Goal: Task Accomplishment & Management: Manage account settings

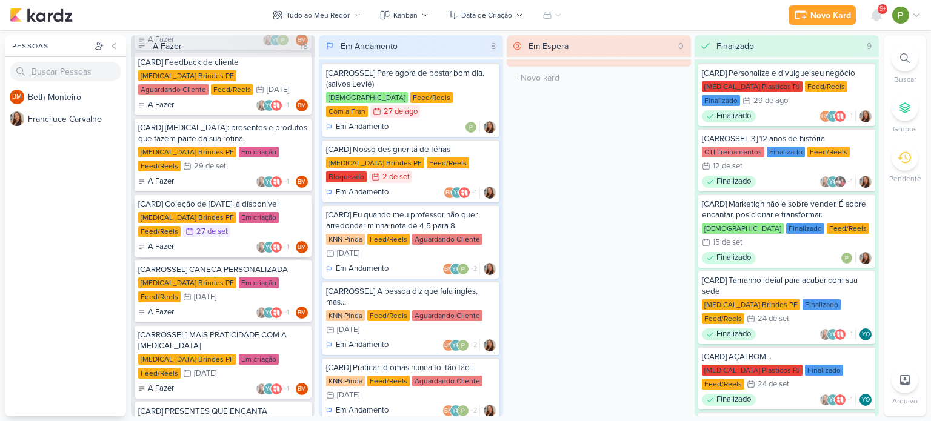
scroll to position [121, 0]
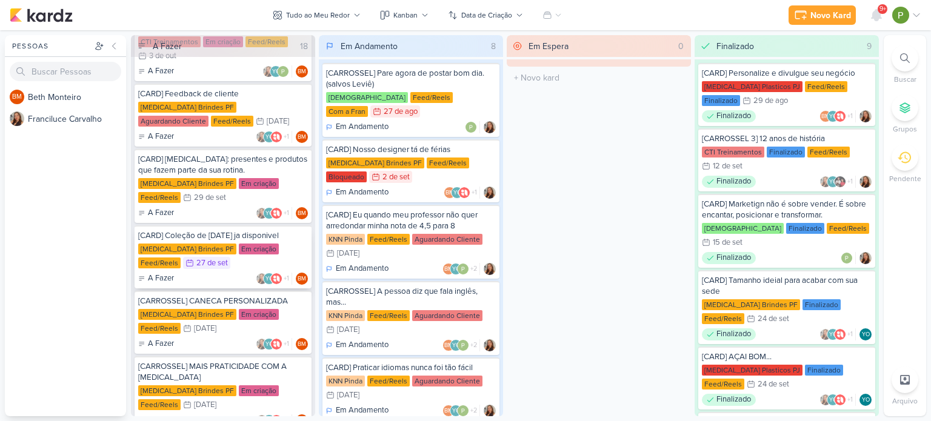
click at [239, 245] on div "Em criação" at bounding box center [259, 249] width 40 height 11
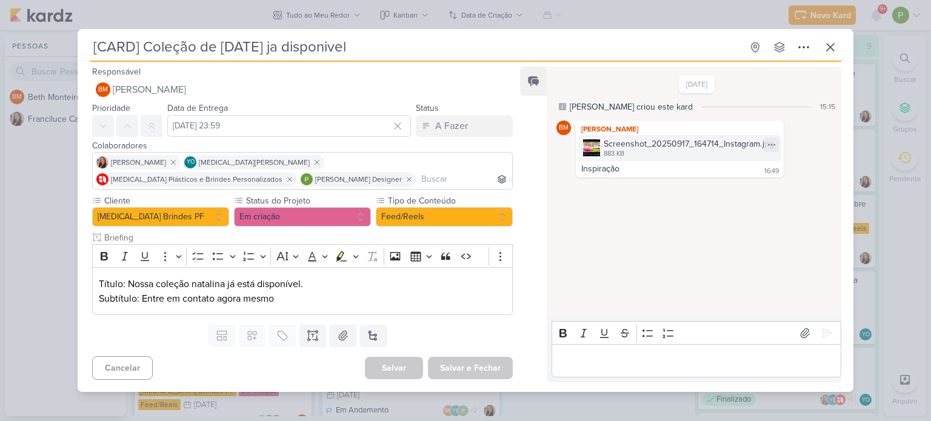
click at [643, 139] on div "Screenshot_20250917_164714_Instagram.jpg" at bounding box center [689, 144] width 170 height 13
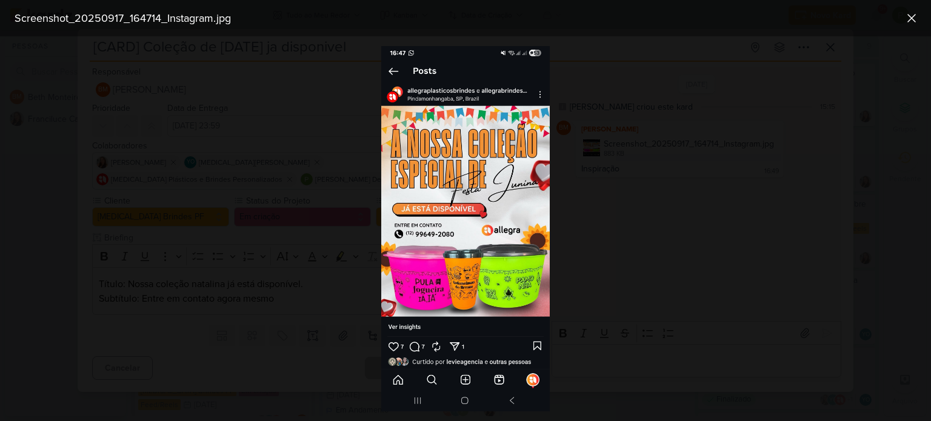
click at [643, 139] on div at bounding box center [465, 228] width 931 height 385
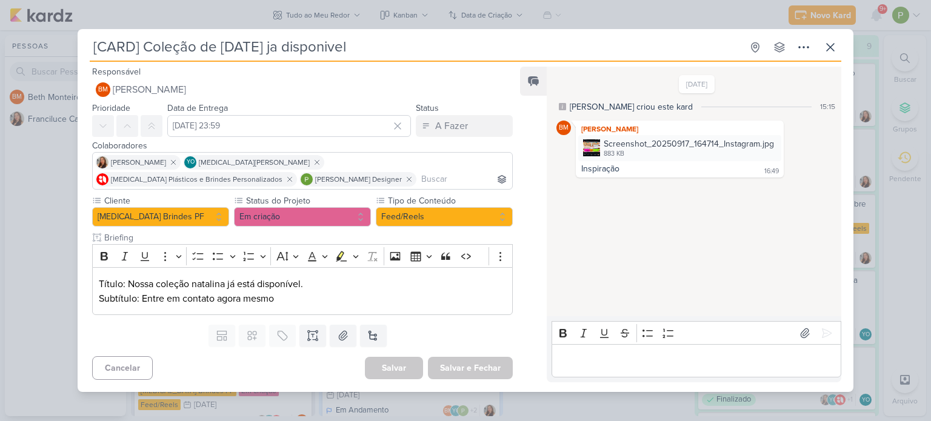
click at [349, 235] on input "Briefing" at bounding box center [307, 237] width 411 height 13
click at [662, 152] on div "883 KB" at bounding box center [689, 154] width 170 height 10
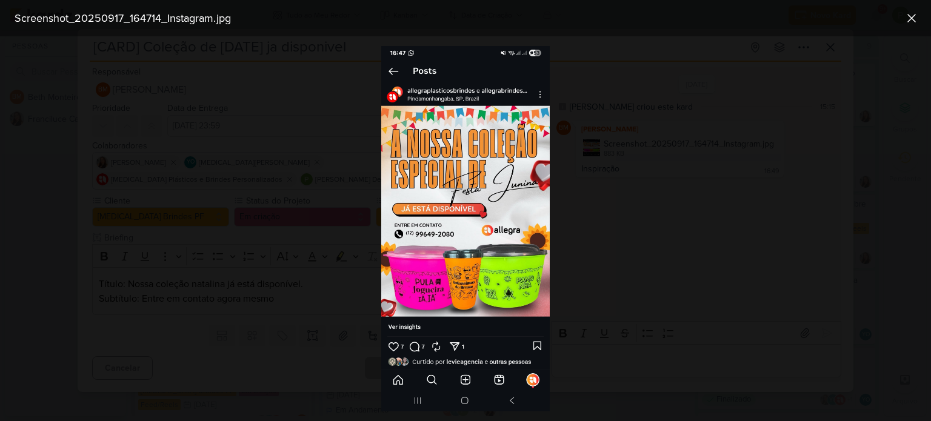
click at [750, 60] on div at bounding box center [465, 228] width 931 height 385
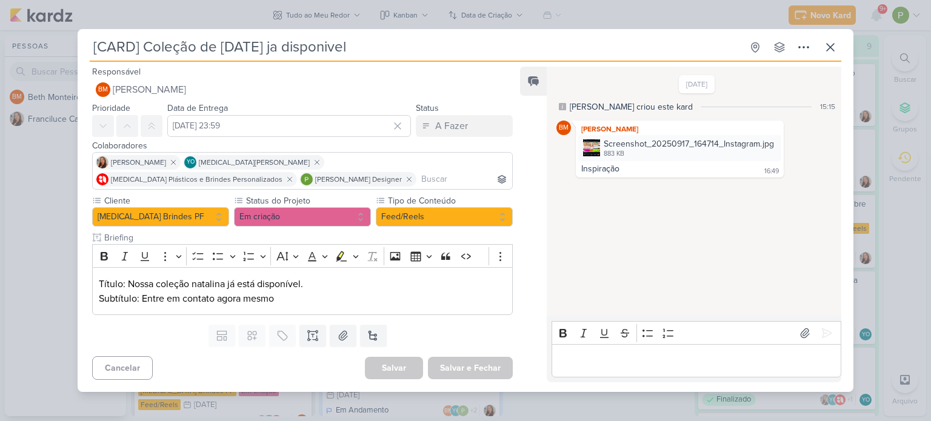
click at [46, 169] on div "[CARD] Coleção de natal ja disponivel Criado por Beth" at bounding box center [465, 210] width 931 height 421
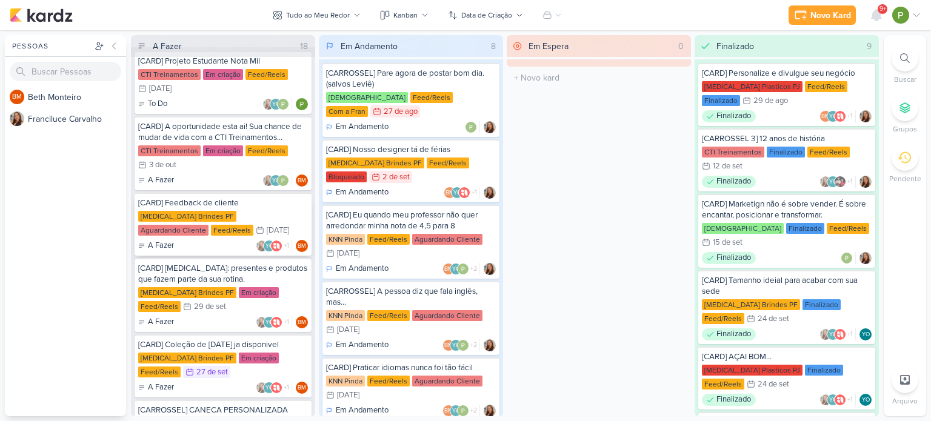
scroll to position [0, 0]
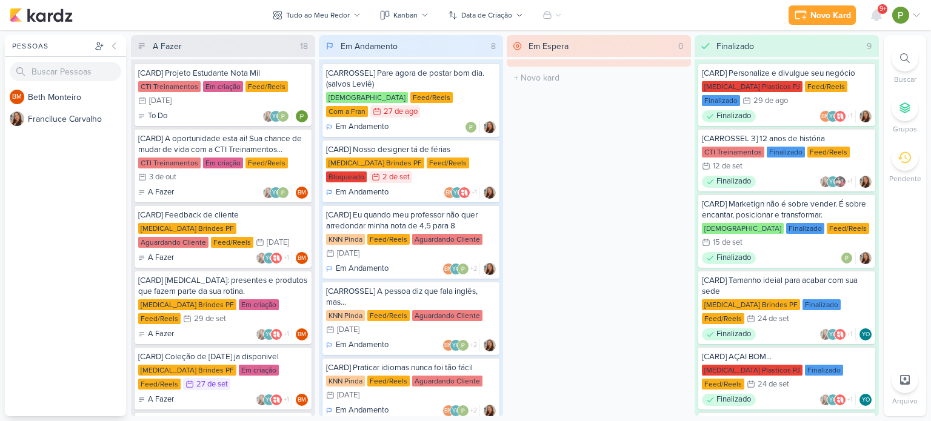
click at [140, 44] on icon at bounding box center [141, 46] width 5 height 4
click at [226, 141] on div "[CARD] A oportunidade esta ai! Sua chance de mudar de vida com a CTI Treinament…" at bounding box center [223, 144] width 170 height 22
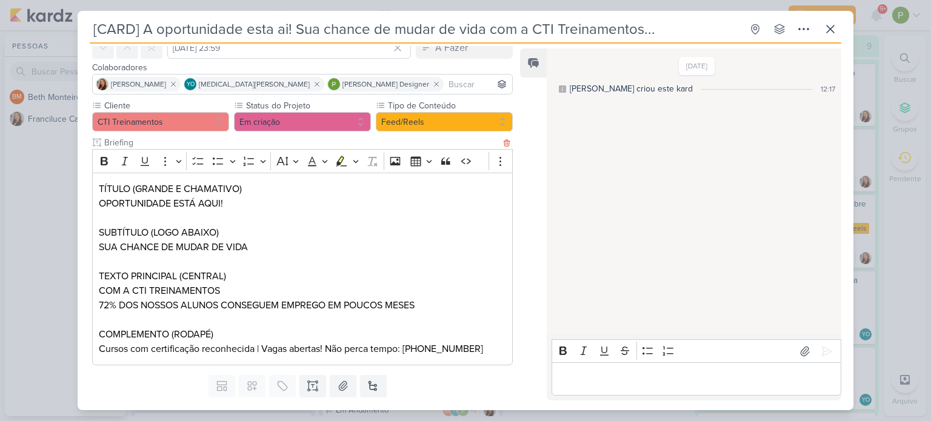
scroll to position [61, 0]
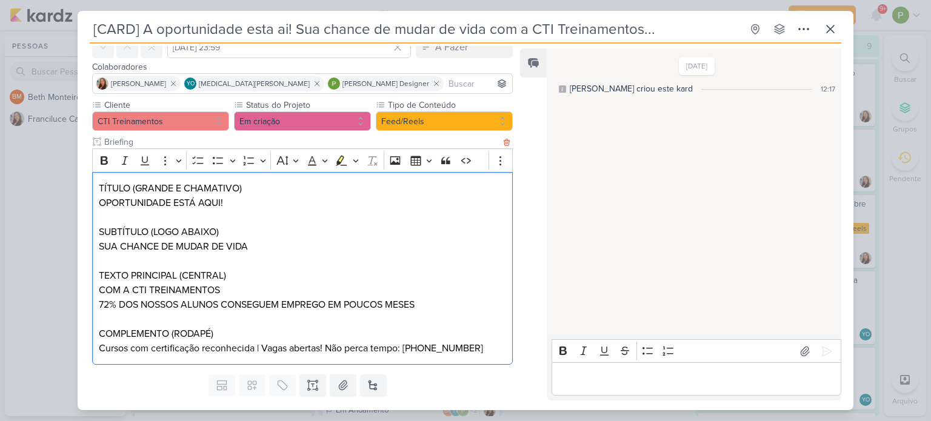
drag, startPoint x: 98, startPoint y: 201, endPoint x: 239, endPoint y: 197, distance: 141.9
click at [239, 197] on div "TÍTULO (GRANDE E CHAMATIVO) OPORTUNIDADE ESTÁ AQUI! SUBTÍTULO (LOGO ABAIXO) SUA…" at bounding box center [302, 268] width 421 height 193
copy p "OPORTUNIDADE ESTÁ AQUI!"
drag, startPoint x: 107, startPoint y: 246, endPoint x: 256, endPoint y: 247, distance: 148.5
click at [256, 247] on div "TÍTULO (GRANDE E CHAMATIVO) OPORTUNIDADE ESTÁ AQUI! SUBTÍTULO (LOGO ABAIXO) SUA…" at bounding box center [302, 268] width 421 height 193
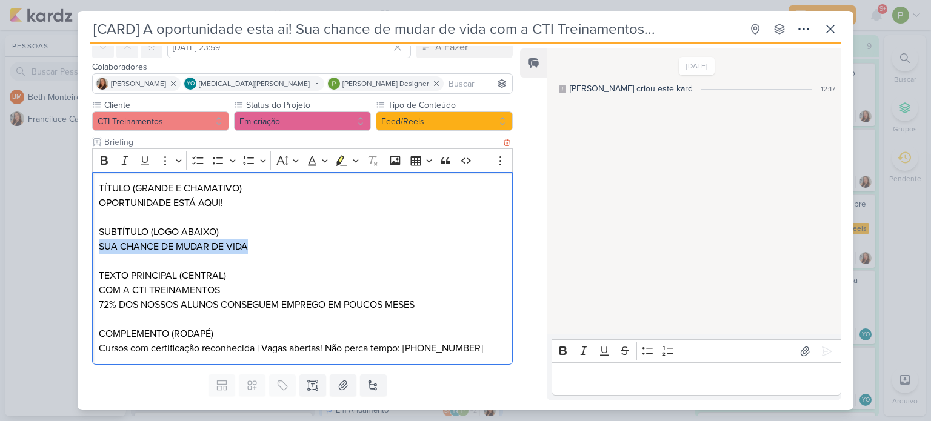
copy p "SUA CHANCE DE MUDAR DE VIDA"
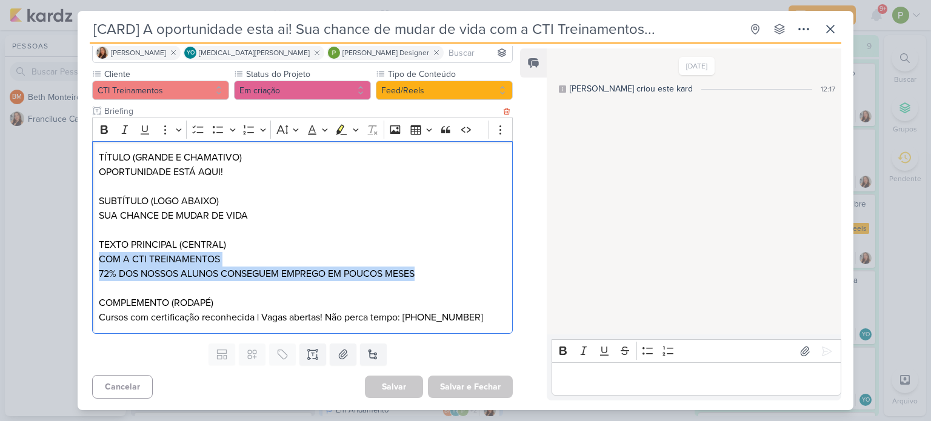
drag, startPoint x: 99, startPoint y: 259, endPoint x: 421, endPoint y: 273, distance: 322.1
click at [421, 273] on div "TÍTULO (GRANDE E CHAMATIVO) OPORTUNIDADE ESTÁ AQUI! SUBTÍTULO (LOGO ABAIXO) SUA…" at bounding box center [302, 237] width 421 height 193
click at [148, 258] on p "COM A CTI TREINAMENTOS" at bounding box center [302, 259] width 407 height 15
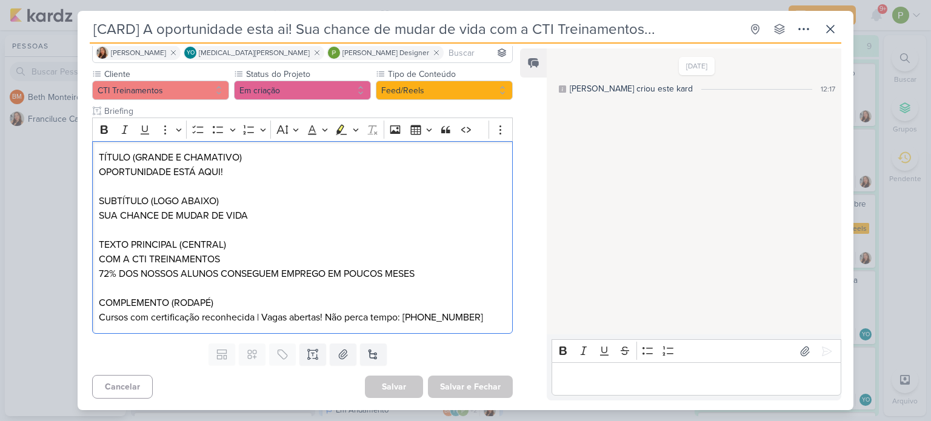
drag, startPoint x: 429, startPoint y: 272, endPoint x: 54, endPoint y: 265, distance: 375.2
click at [54, 265] on div "[CARD] A oportunidade esta ai! Sua chance de mudar de vida com a CTI Treinament…" at bounding box center [465, 210] width 931 height 421
copy div "COM A CTI TREINAMENTOS 72% DOS NOSSOS ALUNOS CONSEGUEM EMPREGO EM POUCOS MESES"
drag, startPoint x: 98, startPoint y: 315, endPoint x: 484, endPoint y: 322, distance: 386.1
click at [484, 322] on div "TÍTULO (GRANDE E CHAMATIVO) OPORTUNIDADE ESTÁ AQUI! SUBTÍTULO (LOGO ABAIXO) SUA…" at bounding box center [302, 237] width 421 height 193
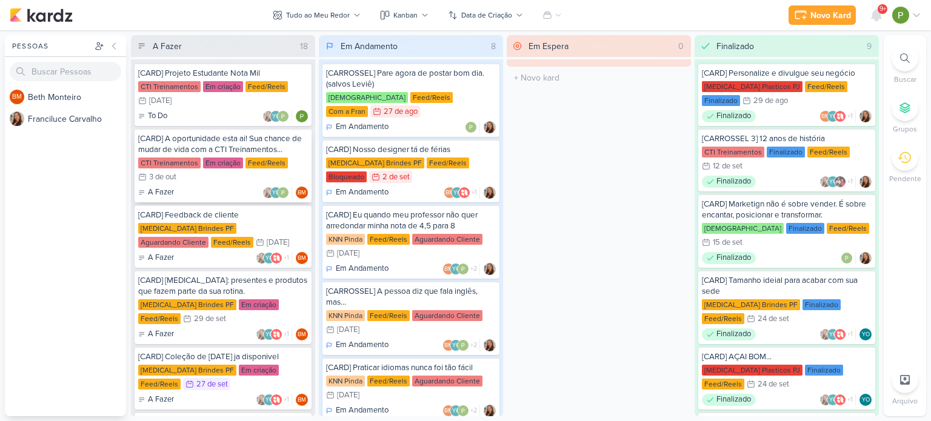
click at [224, 140] on div "[CARD] A oportunidade esta ai! Sua chance de mudar de vida com a CTI Treinament…" at bounding box center [223, 144] width 170 height 22
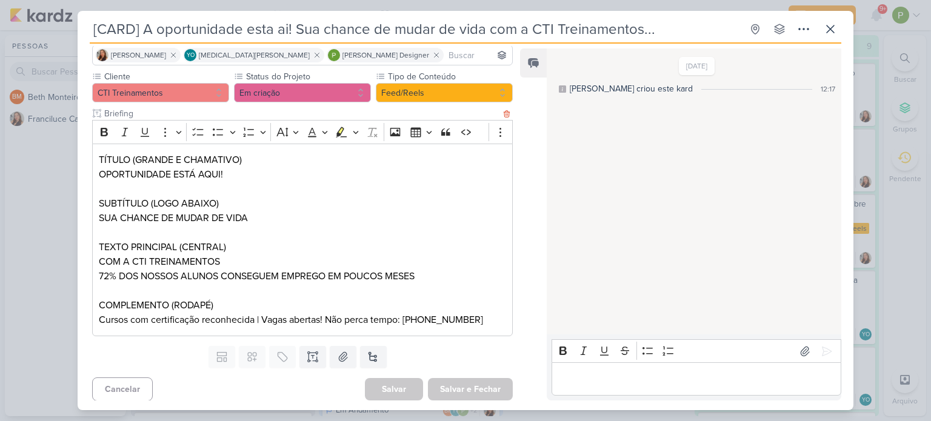
scroll to position [92, 0]
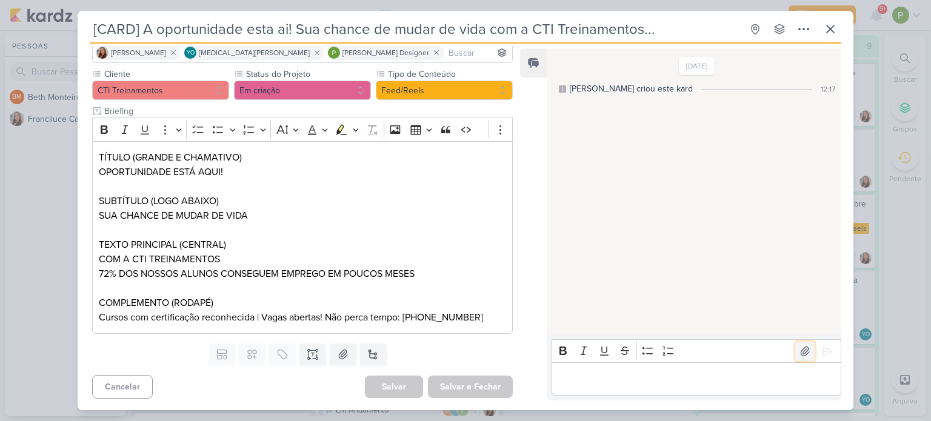
click at [799, 350] on icon at bounding box center [805, 351] width 12 height 12
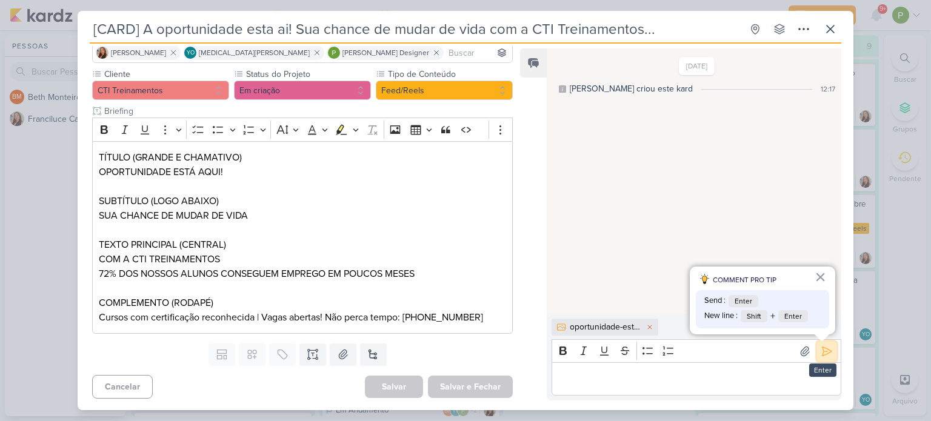
click at [822, 347] on icon at bounding box center [827, 351] width 12 height 12
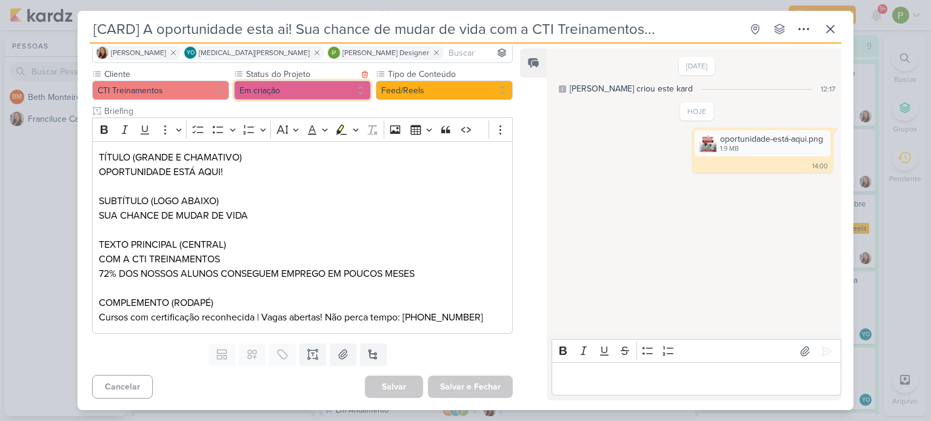
click at [322, 88] on button "Em criação" at bounding box center [302, 90] width 137 height 19
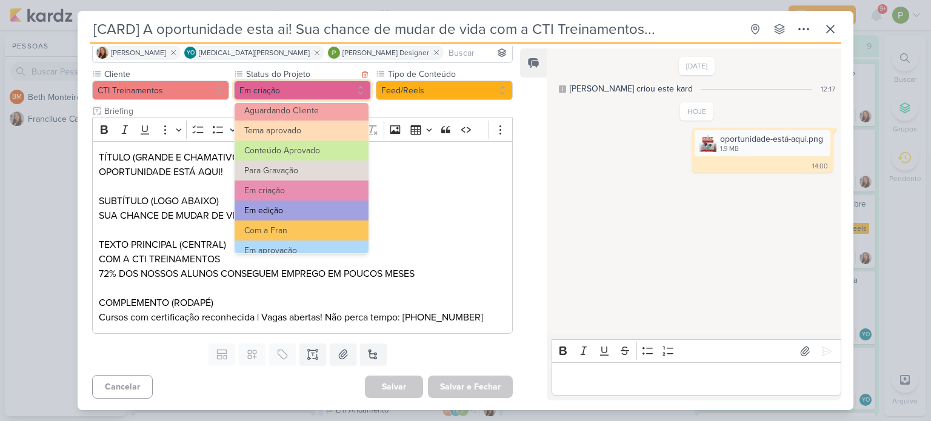
scroll to position [61, 0]
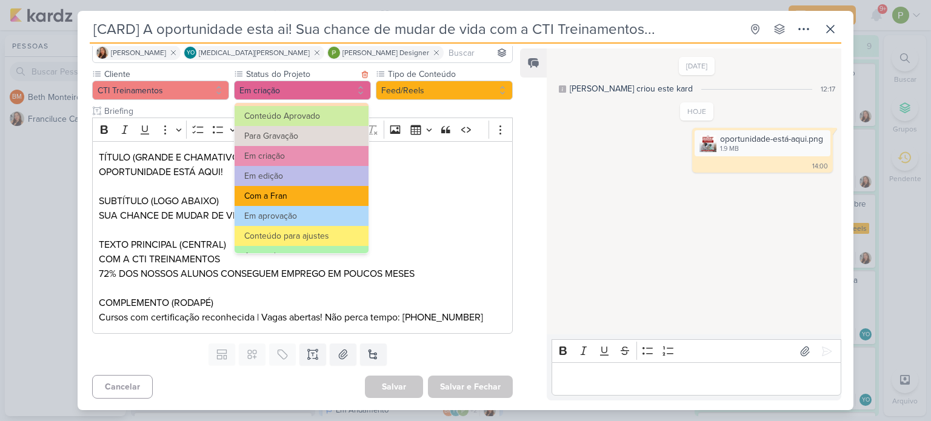
click at [301, 195] on button "Com a Fran" at bounding box center [302, 196] width 134 height 20
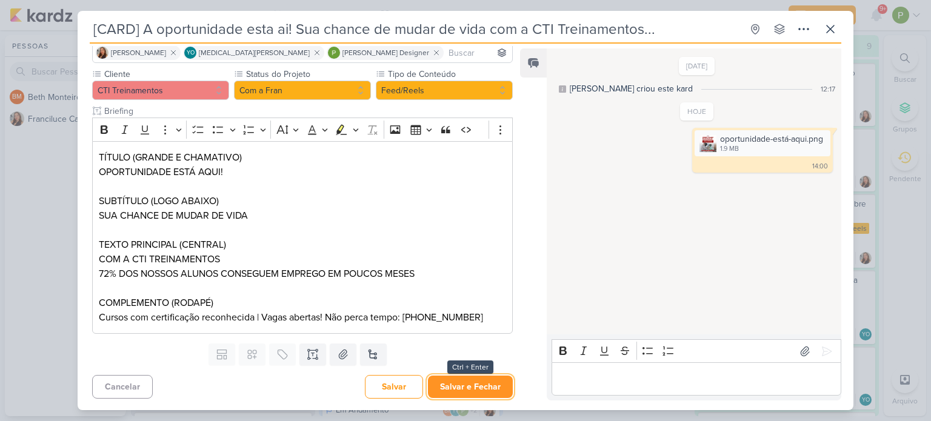
click at [499, 385] on button "Salvar e Fechar" at bounding box center [470, 387] width 85 height 22
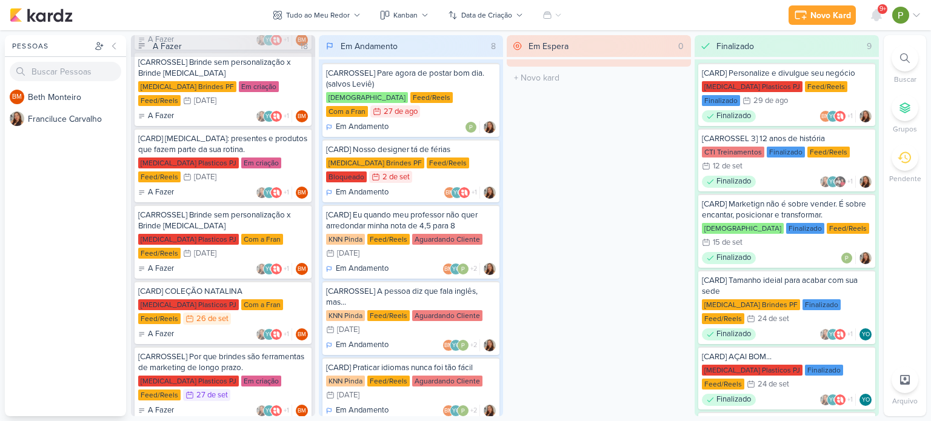
scroll to position [550, 0]
